Goal: Check status: Check status

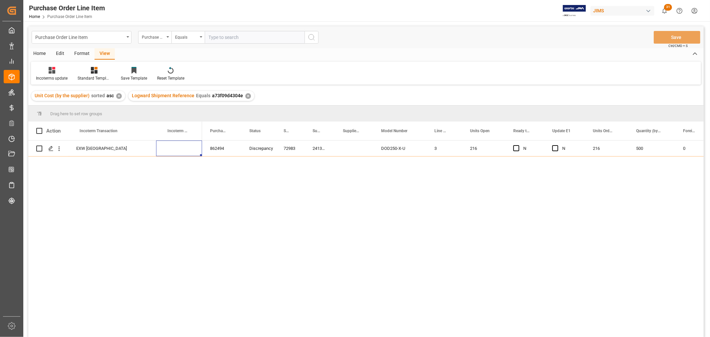
click at [102, 55] on div "View" at bounding box center [105, 53] width 20 height 11
click at [52, 72] on icon at bounding box center [52, 70] width 7 height 7
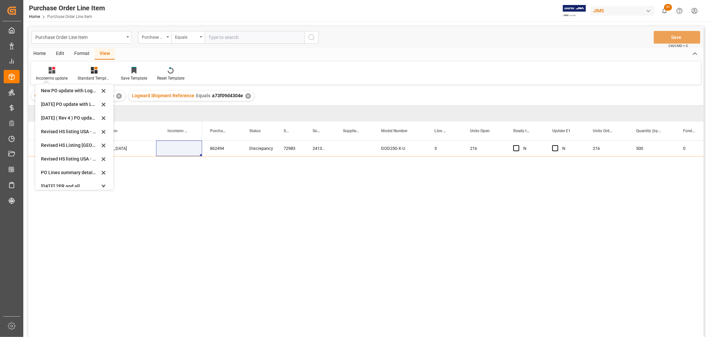
scroll to position [200, 0]
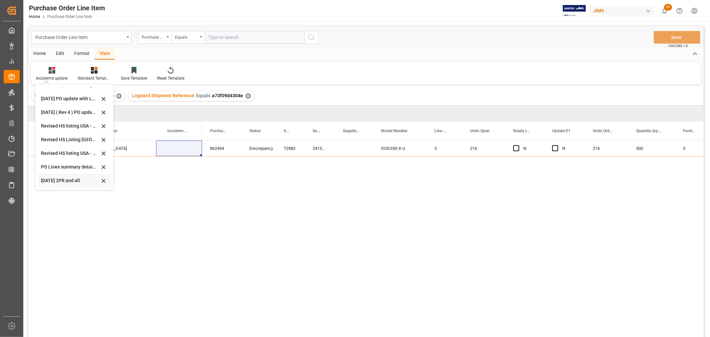
click at [48, 179] on div "Sept 2025 2PR and all" at bounding box center [70, 180] width 58 height 7
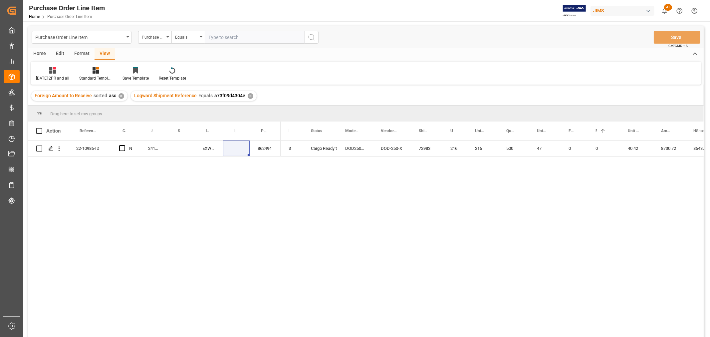
click at [242, 186] on div "22-10986-ID N 241376/AS1 EXW Mojokerto 862494 3 Cargo Ready to ship/Unconfirmed…" at bounding box center [366, 240] width 676 height 198
click at [141, 224] on div "22-10986-ID N 241376/AS1 EXW Mojokerto 862494 3 Cargo Ready to ship/Unconfirmed…" at bounding box center [366, 240] width 676 height 198
click at [128, 37] on icon "open menu" at bounding box center [128, 36] width 3 height 1
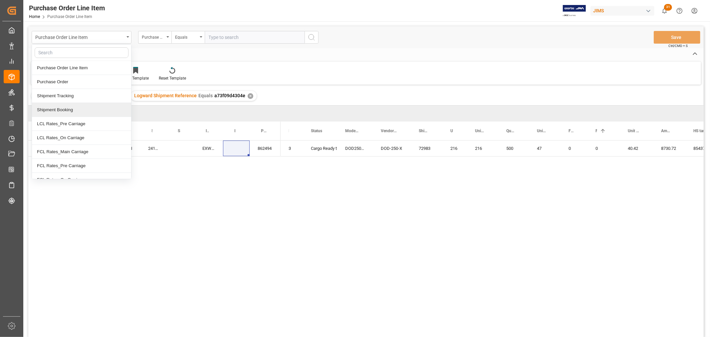
click at [84, 110] on div "Shipment Booking" at bounding box center [81, 110] width 99 height 14
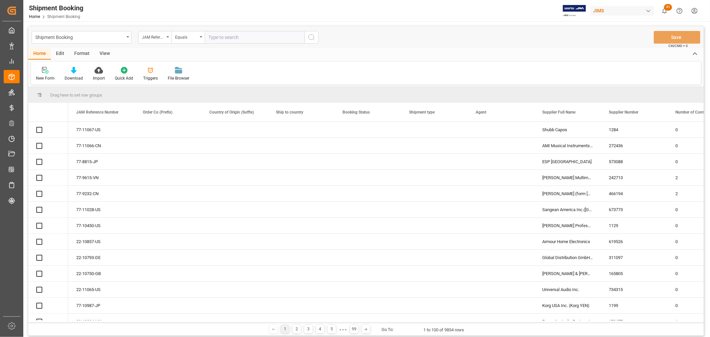
click at [211, 38] on input "text" at bounding box center [255, 37] width 100 height 13
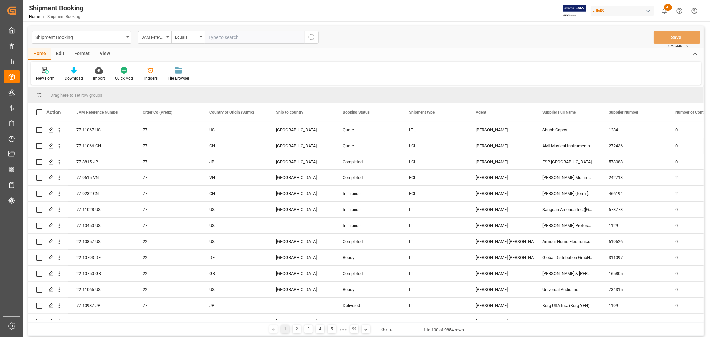
type input "0"
type input "10788"
click at [202, 35] on div "Equals" at bounding box center [188, 37] width 33 height 13
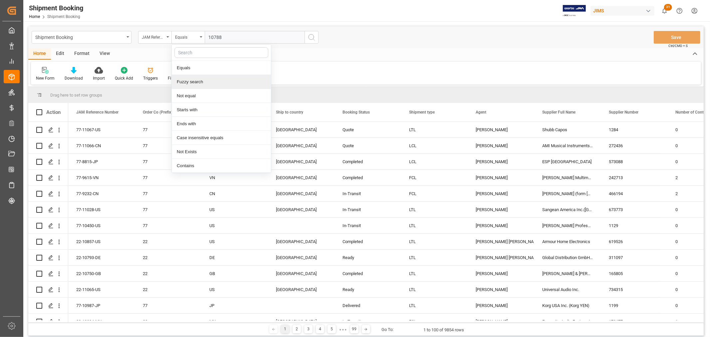
click at [193, 79] on div "Fuzzy search" at bounding box center [221, 82] width 99 height 14
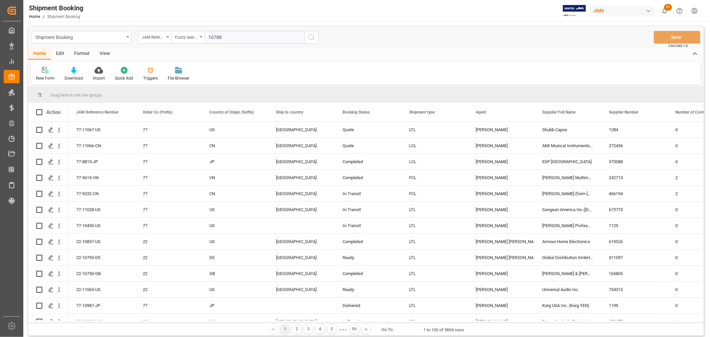
type input "10788"
click at [310, 34] on icon "search button" at bounding box center [312, 37] width 8 height 8
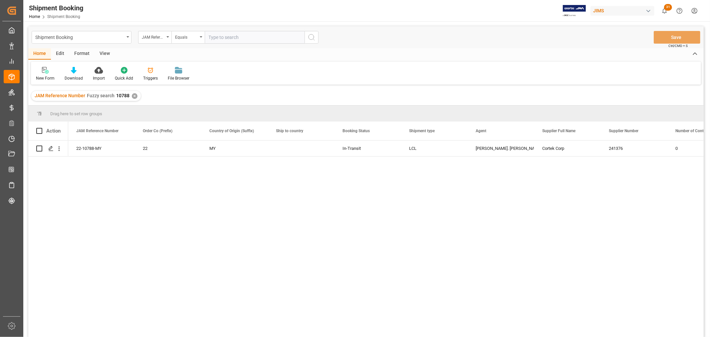
click at [102, 52] on div "View" at bounding box center [105, 53] width 20 height 11
click at [42, 76] on div "Default" at bounding box center [42, 78] width 13 height 6
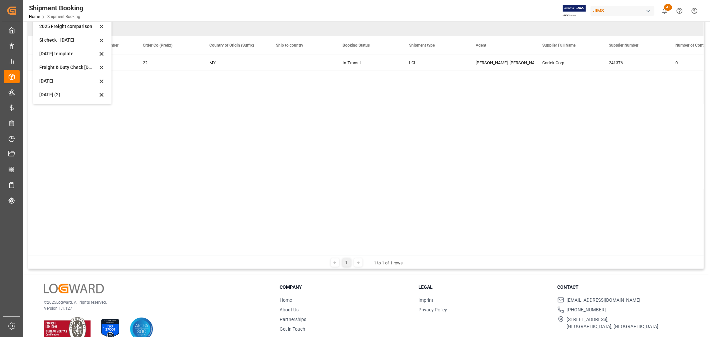
scroll to position [98, 0]
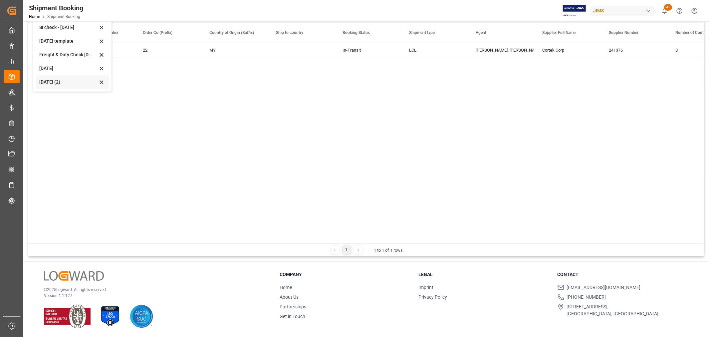
click at [45, 79] on div "Aug 2025 (2)" at bounding box center [68, 82] width 58 height 7
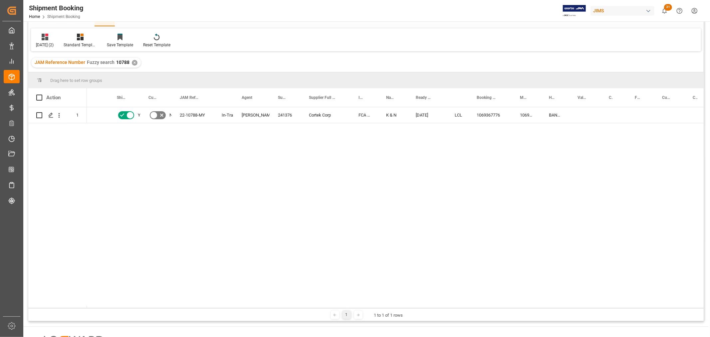
scroll to position [0, 0]
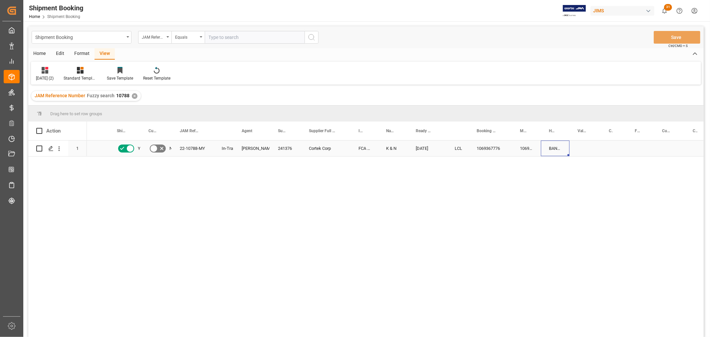
click at [558, 149] on div "BANQ1069367776" at bounding box center [555, 149] width 29 height 16
click at [46, 150] on div "Press SPACE to select this row." at bounding box center [51, 149] width 10 height 12
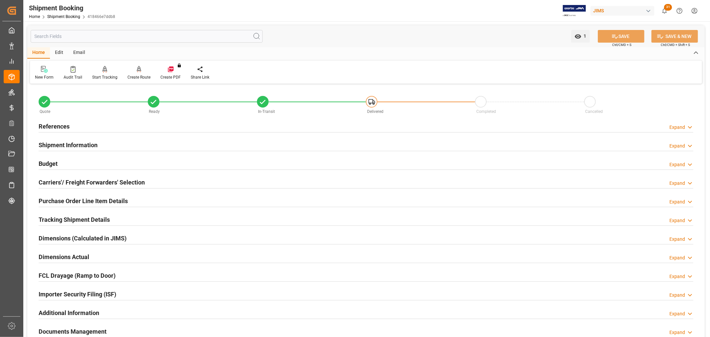
click at [69, 217] on h2 "Tracking Shipment Details" at bounding box center [74, 219] width 71 height 9
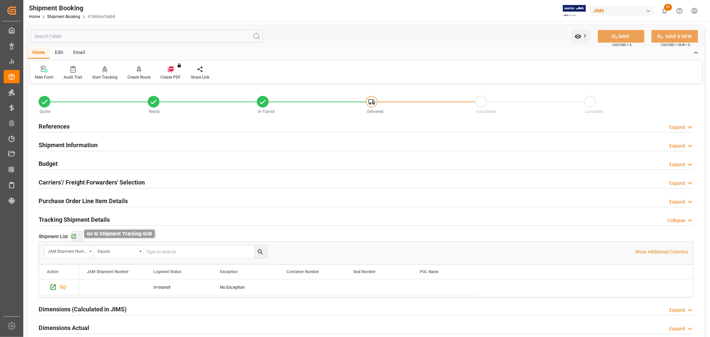
click at [72, 236] on icon "button" at bounding box center [74, 236] width 4 height 4
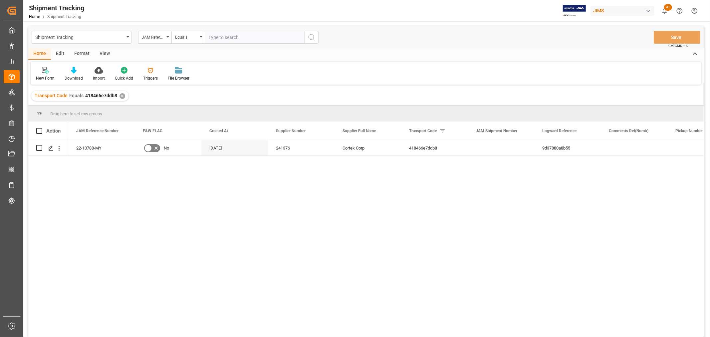
click at [103, 52] on div "View" at bounding box center [105, 53] width 20 height 11
click at [40, 78] on div "Default" at bounding box center [42, 78] width 13 height 6
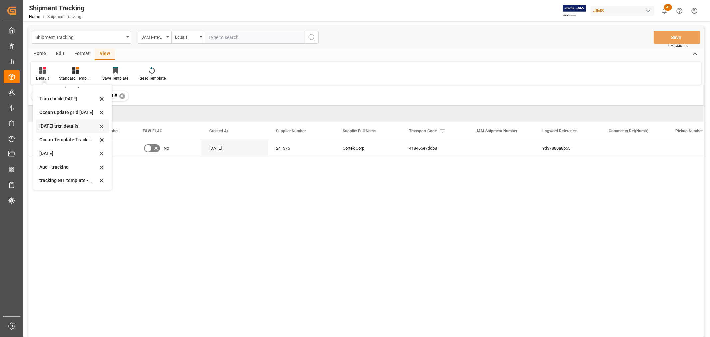
scroll to position [74, 0]
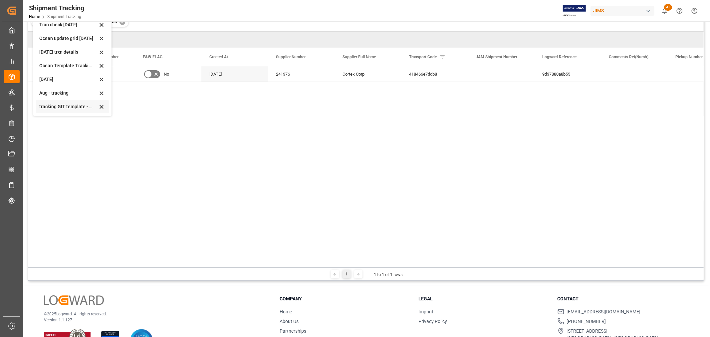
click at [49, 103] on div "tracking GIT template - Rev" at bounding box center [68, 106] width 58 height 7
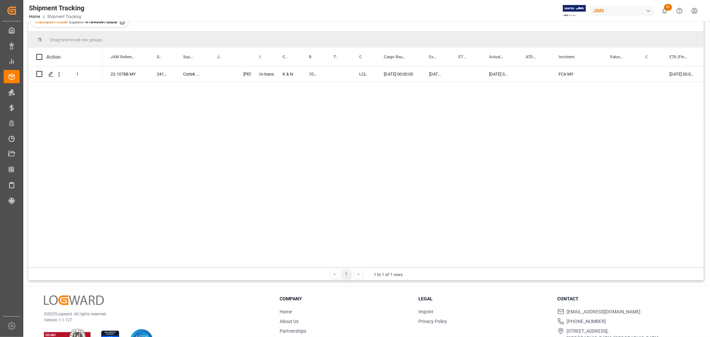
scroll to position [0, 0]
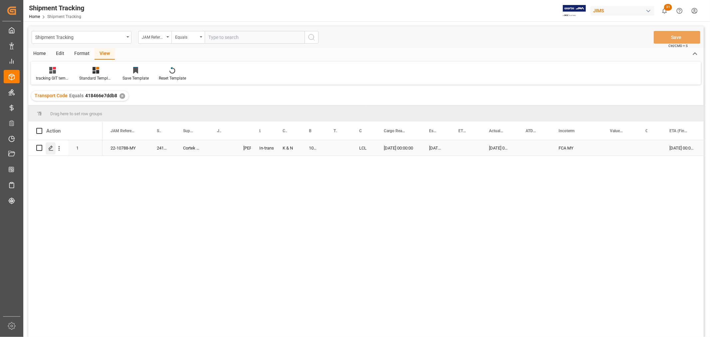
click at [52, 147] on polygon "Press SPACE to select this row." at bounding box center [50, 147] width 3 height 3
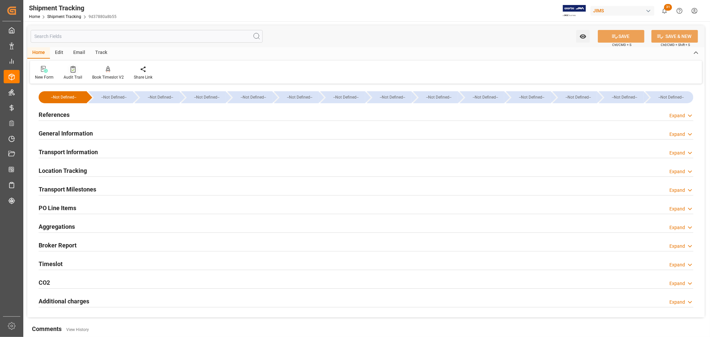
click at [74, 75] on div "Audit Trail" at bounding box center [73, 77] width 19 height 6
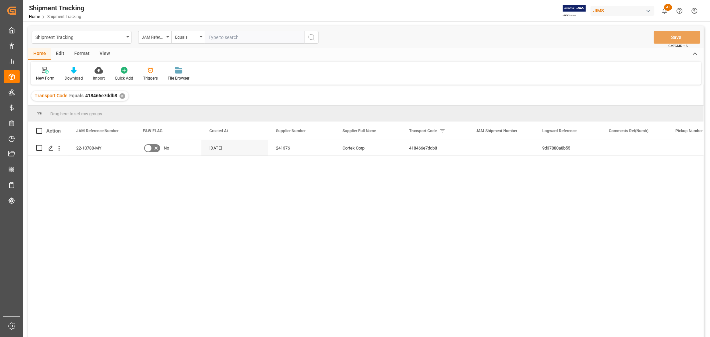
click at [109, 52] on div "View" at bounding box center [105, 53] width 20 height 11
click at [47, 76] on div "Default" at bounding box center [42, 78] width 13 height 6
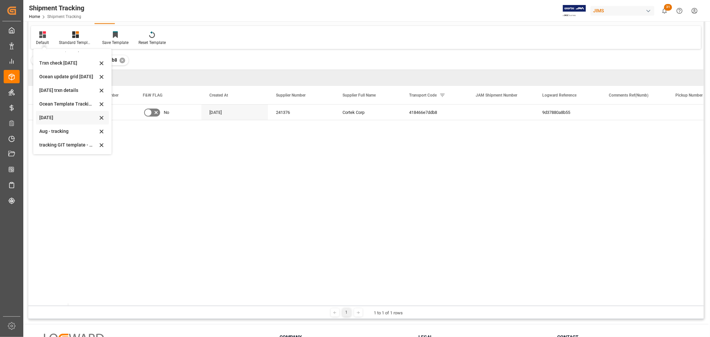
scroll to position [74, 0]
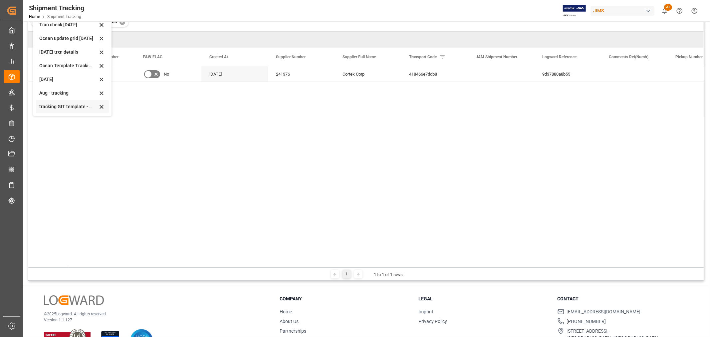
click at [54, 104] on div "tracking GIT template - Rev" at bounding box center [68, 106] width 58 height 7
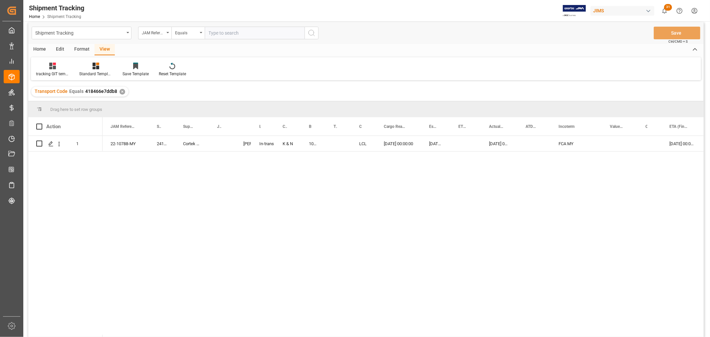
scroll to position [0, 0]
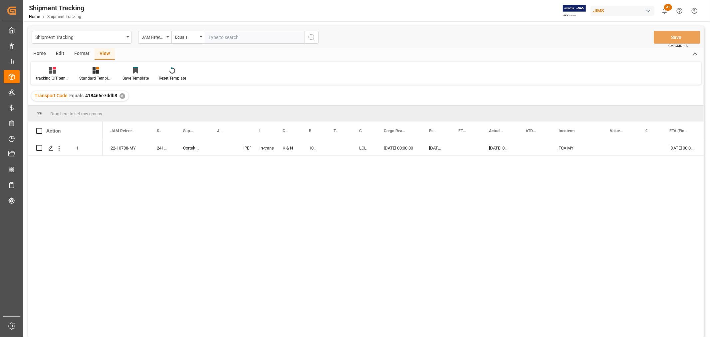
click at [67, 252] on div "1 22-10788-MY 241376 Cortek Corp In-transit [PERSON_NAME] St. [PERSON_NAME] & N…" at bounding box center [366, 239] width 676 height 199
click at [124, 148] on div "22-10788-MY" at bounding box center [126, 147] width 46 height 15
click at [312, 151] on div "1069367776" at bounding box center [313, 147] width 25 height 15
click at [194, 257] on div "22-10788-MY 241376 Cortek Corp In-transit [PERSON_NAME]. [PERSON_NAME] & N 1069…" at bounding box center [403, 240] width 601 height 201
